Goal: Transaction & Acquisition: Purchase product/service

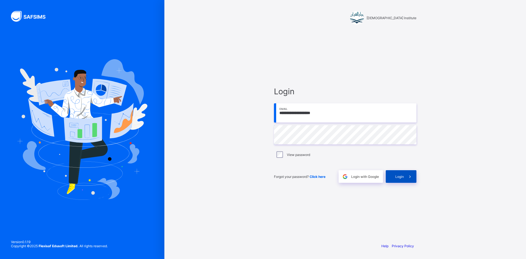
click at [392, 177] on div "Login" at bounding box center [400, 176] width 31 height 13
click at [408, 175] on icon at bounding box center [410, 176] width 6 height 5
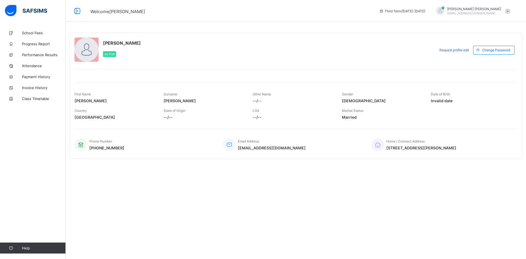
drag, startPoint x: 478, startPoint y: 105, endPoint x: 473, endPoint y: 110, distance: 7.2
click at [478, 106] on div "First Name Anas Surname doughan Other Name --/-- Gender Male Date of Birth Inva…" at bounding box center [295, 102] width 442 height 40
click at [36, 30] on link "School Fees" at bounding box center [33, 32] width 66 height 11
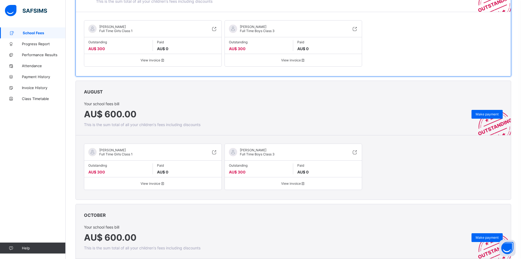
scroll to position [137, 0]
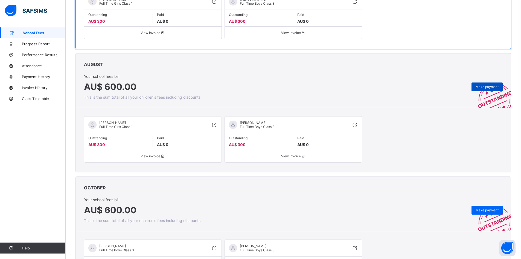
click at [497, 84] on div "Make payment" at bounding box center [487, 86] width 31 height 9
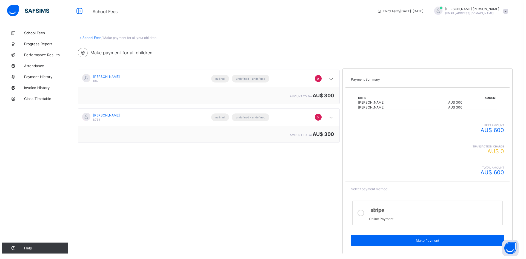
scroll to position [30, 0]
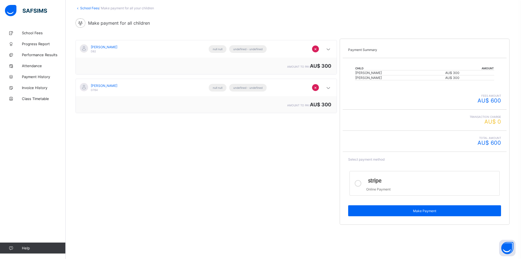
click at [358, 183] on icon at bounding box center [358, 183] width 7 height 7
click at [384, 206] on div "Make Payment" at bounding box center [424, 210] width 153 height 11
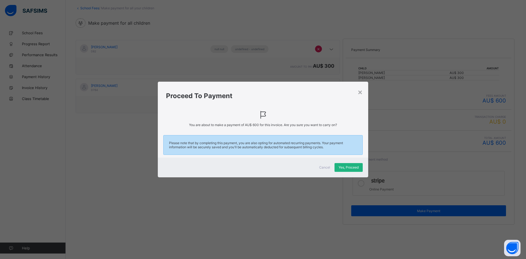
click at [349, 168] on span "Yes, Proceed" at bounding box center [348, 167] width 20 height 4
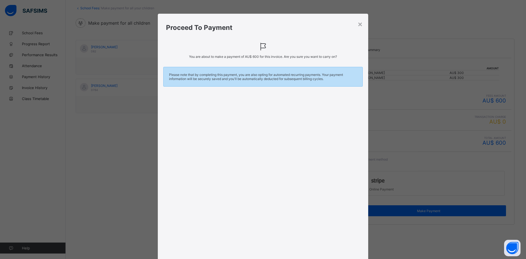
scroll to position [37, 0]
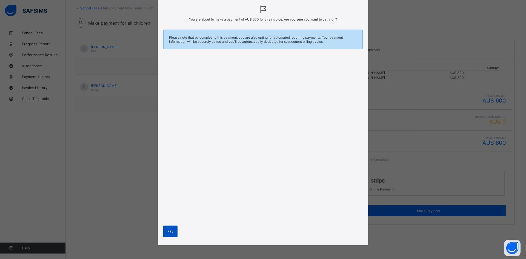
click at [168, 229] on span "Pay" at bounding box center [170, 231] width 6 height 4
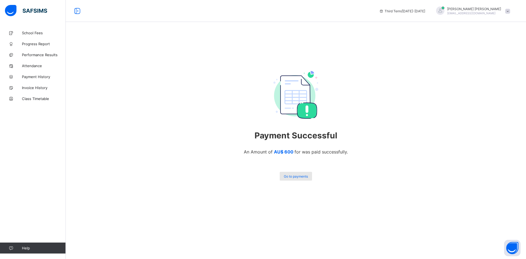
click at [295, 176] on span "Go to payments" at bounding box center [296, 176] width 24 height 4
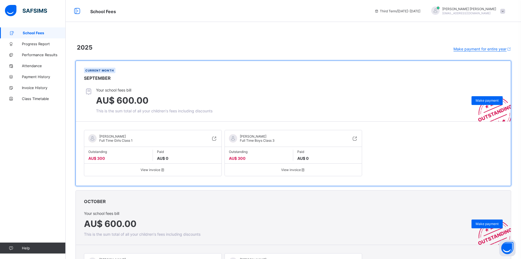
click at [486, 49] on span "Make payment for entire year" at bounding box center [480, 49] width 53 height 5
